Goal: Find specific page/section: Find specific page/section

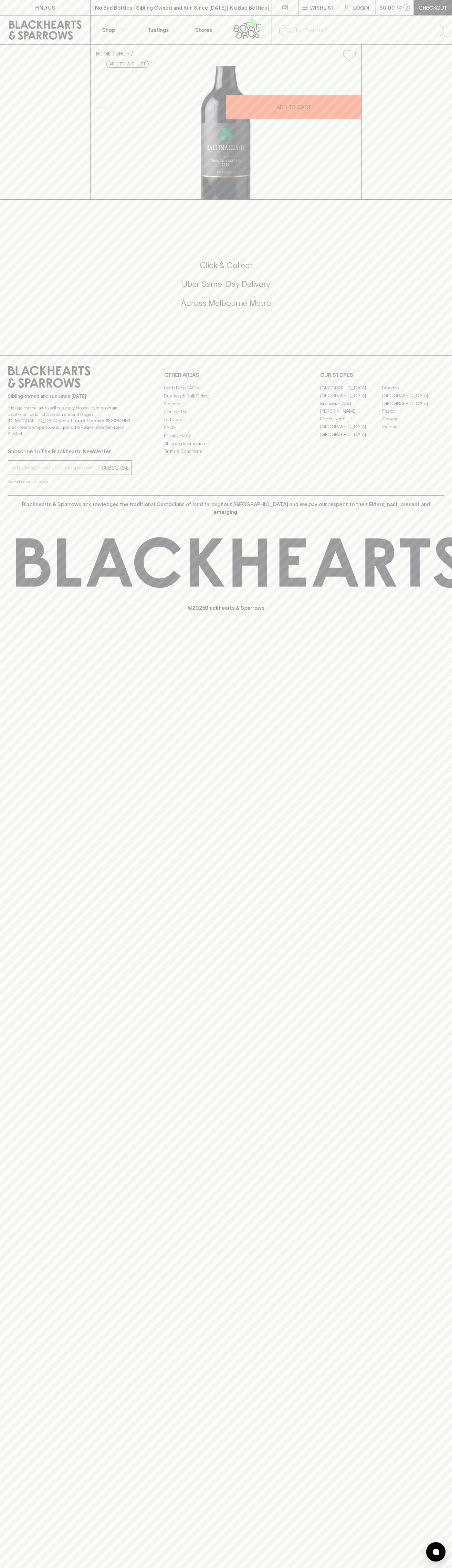
click at [214, 1] on div "| No Bad Bottles | Sibling Owned and Run Since [DATE] | No Bad Bottles | Siblin…" at bounding box center [180, 7] width 181 height 15
click at [437, 1350] on div "FIND US | No Bad Bottles | Sibling Owned and Run Since [DATE] | No Bad Bottles …" at bounding box center [226, 784] width 452 height 1568
click at [14, 1567] on html "FIND US | No Bad Bottles | Sibling Owned and Run Since [DATE] | No Bad Bottles …" at bounding box center [226, 784] width 452 height 1568
click at [19, 1130] on div "FIND US | No Bad Bottles | Sibling Owned and Run Since [DATE] | No Bad Bottles …" at bounding box center [226, 784] width 452 height 1568
click at [351, 415] on link "[PERSON_NAME]" at bounding box center [351, 411] width 62 height 8
